Goal: Consume media (video, audio)

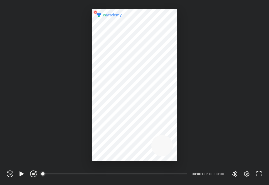
scroll to position [185, 269]
click at [20, 175] on icon "button" at bounding box center [21, 173] width 4 height 5
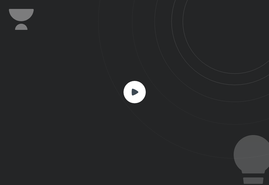
click at [131, 91] on rect at bounding box center [135, 92] width 22 height 22
click at [131, 92] on rect at bounding box center [135, 92] width 22 height 22
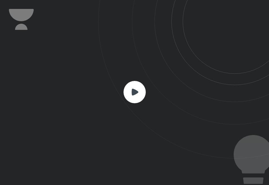
click at [131, 92] on rect at bounding box center [135, 92] width 22 height 22
click at [131, 93] on rect at bounding box center [135, 92] width 22 height 22
